Goal: Communication & Community: Answer question/provide support

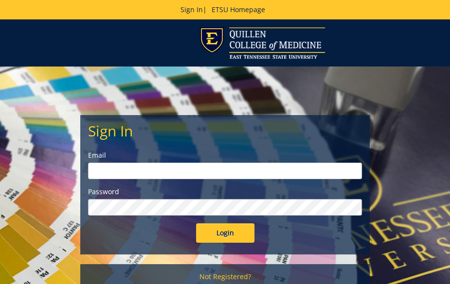
click at [128, 175] on input "email" at bounding box center [225, 171] width 274 height 17
type input "[EMAIL_ADDRESS][DOMAIN_NAME]"
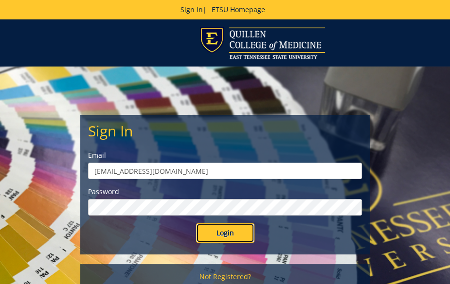
click at [232, 230] on input "Login" at bounding box center [225, 233] width 58 height 19
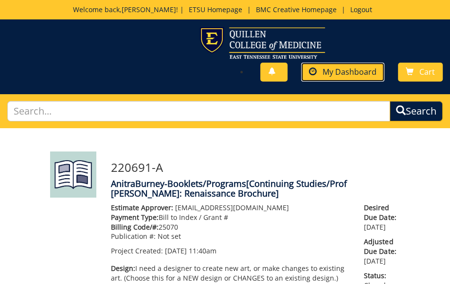
click at [343, 72] on span "My Dashboard" at bounding box center [349, 72] width 54 height 11
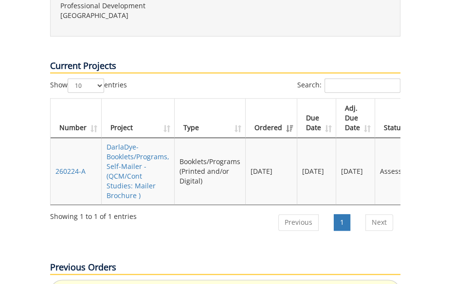
scroll to position [681, 0]
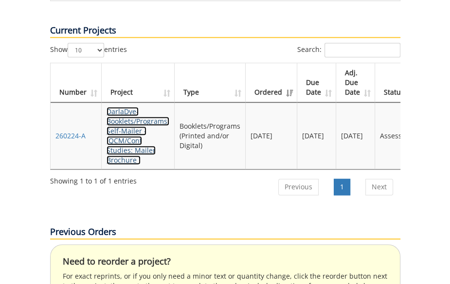
click at [126, 107] on link "DarlaDye-Booklets/Programs, Self-Mailer - (QCM/Cont Studies: Mailer Brochure )" at bounding box center [137, 136] width 63 height 58
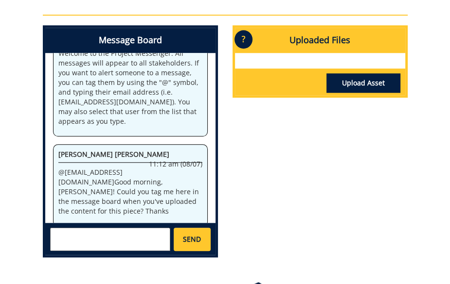
scroll to position [36, 0]
click at [69, 231] on textarea at bounding box center [110, 239] width 121 height 23
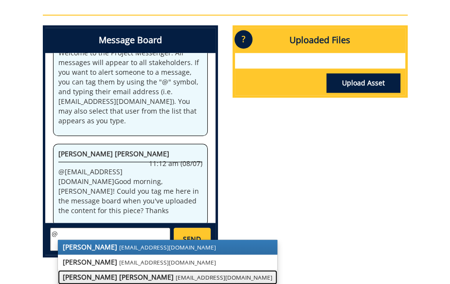
click at [77, 278] on strong "Taylor C. Campbell" at bounding box center [118, 277] width 111 height 9
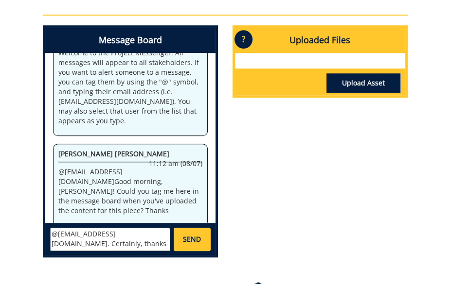
scroll to position [7, 0]
type textarea "@campbelltc@etsu.edu. Certainly, thanks Taylor. I have nothing right now. Darla"
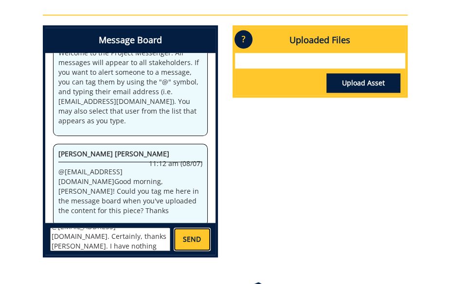
click at [185, 236] on span "SEND" at bounding box center [192, 240] width 18 height 10
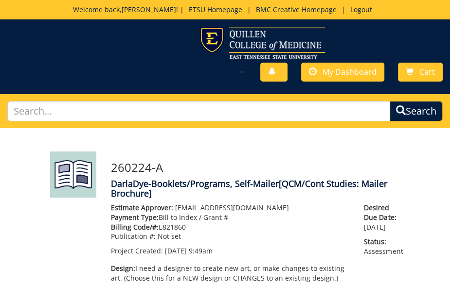
scroll to position [615, 0]
